Goal: Find specific page/section: Find specific page/section

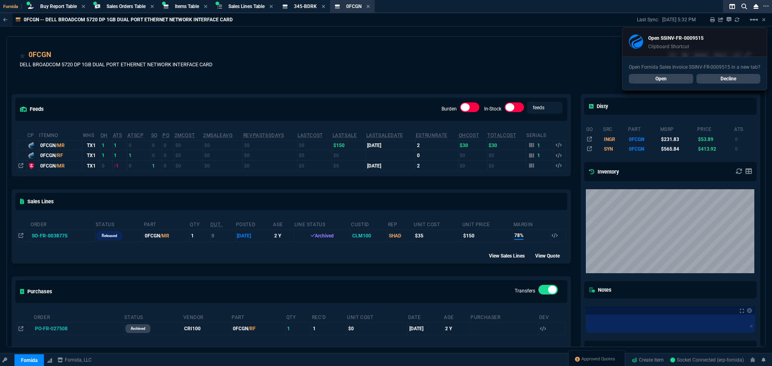
select select "9: OCAM"
click at [741, 82] on link "Decline" at bounding box center [728, 79] width 64 height 10
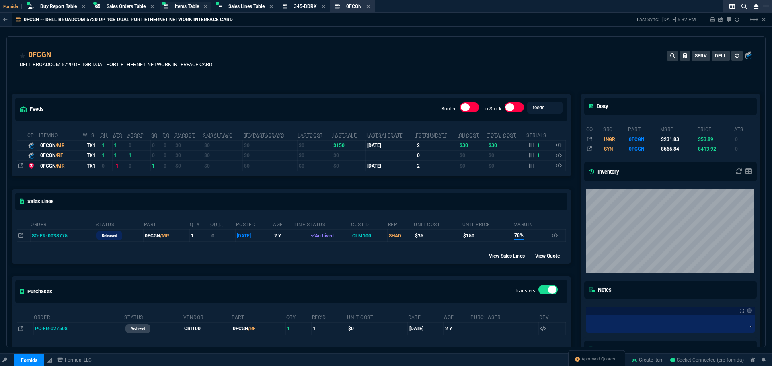
click at [192, 9] on div "Items Table Item" at bounding box center [187, 6] width 24 height 7
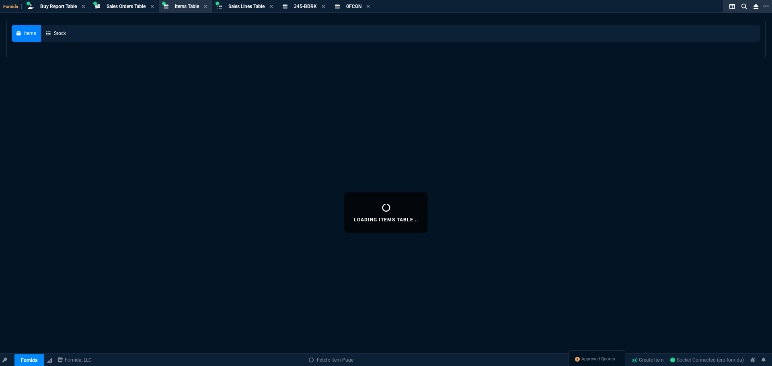
select select
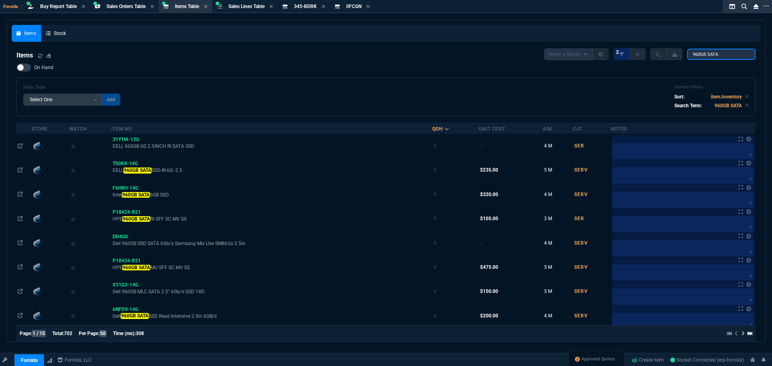
click at [711, 58] on input "960GB SATA" at bounding box center [721, 54] width 68 height 11
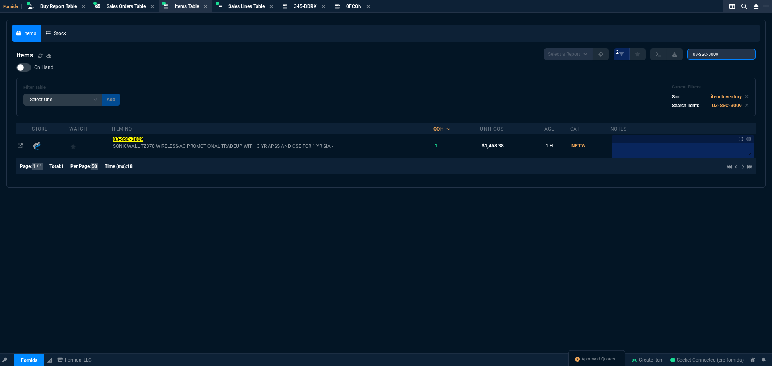
type input "03-SSC-3009"
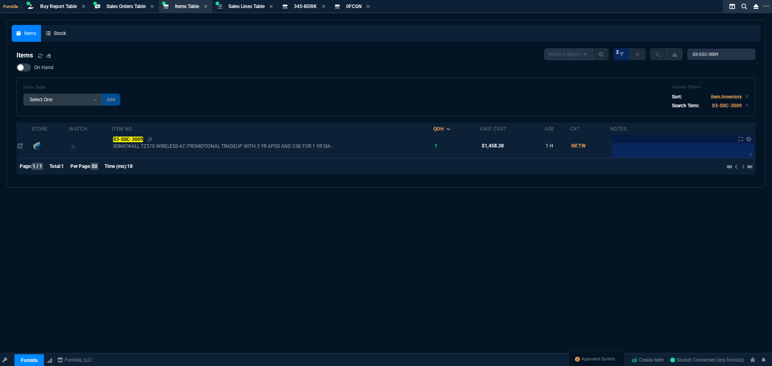
click at [123, 137] on mark "03-SSC-3009" at bounding box center [128, 140] width 30 height 6
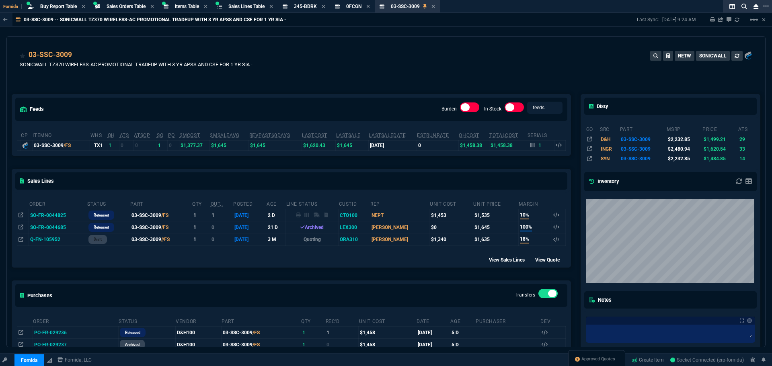
scroll to position [20, 0]
